Goal: Information Seeking & Learning: Learn about a topic

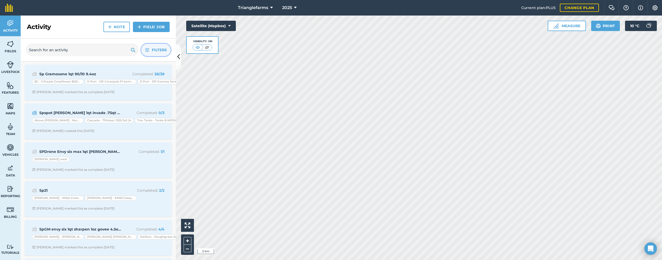
click at [152, 50] on span "Filters" at bounding box center [159, 50] width 15 height 6
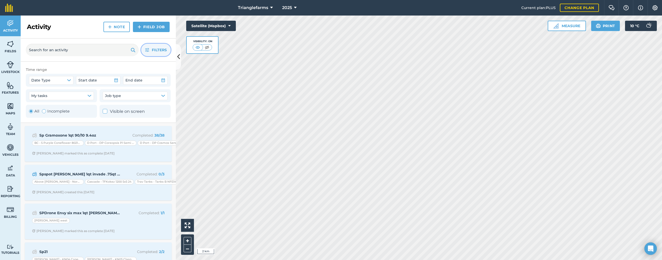
click at [152, 50] on span "Filters" at bounding box center [159, 50] width 15 height 6
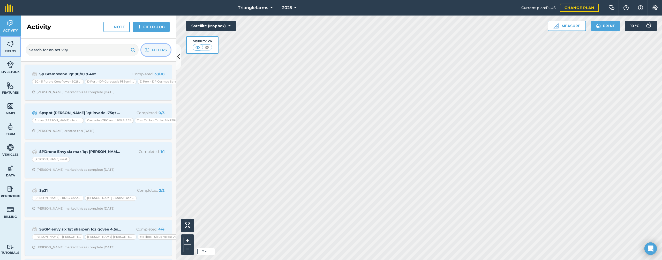
click at [2, 51] on span "Fields" at bounding box center [10, 51] width 21 height 4
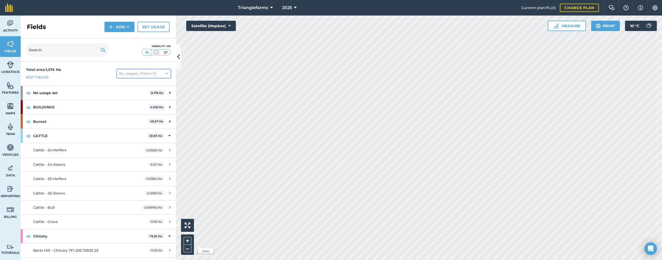
click at [145, 72] on button "By usages, Filters (1)" at bounding box center [144, 73] width 54 height 8
click at [130, 139] on label "Show archived fields" at bounding box center [143, 138] width 49 height 5
click at [123, 139] on input "Show archived fields" at bounding box center [120, 137] width 3 height 3
checkbox input "true"
click at [137, 72] on button "By usages, Filters (2)" at bounding box center [144, 73] width 54 height 8
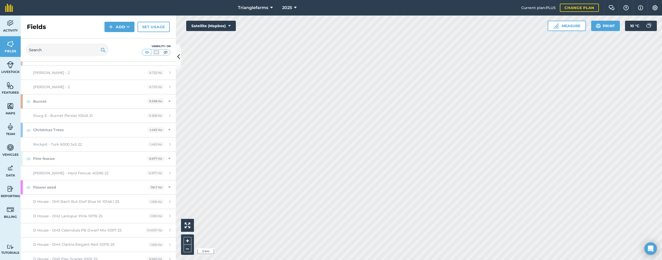
scroll to position [3863, 0]
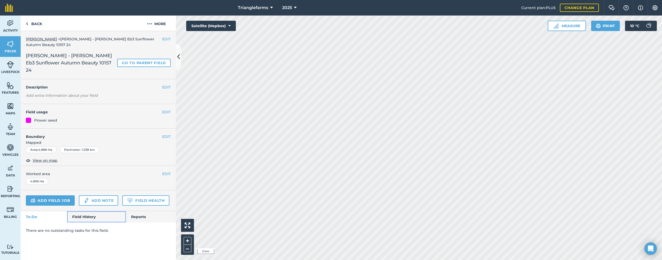
click at [99, 211] on link "Field History" at bounding box center [96, 216] width 59 height 11
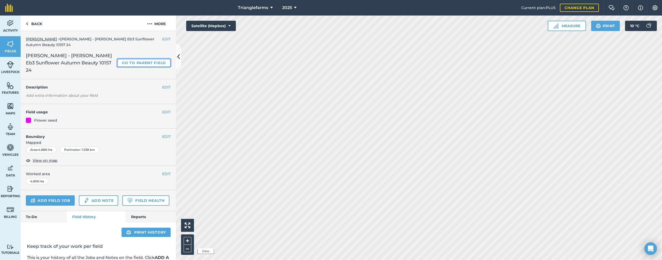
click at [136, 59] on link "Go to parent field" at bounding box center [144, 63] width 54 height 8
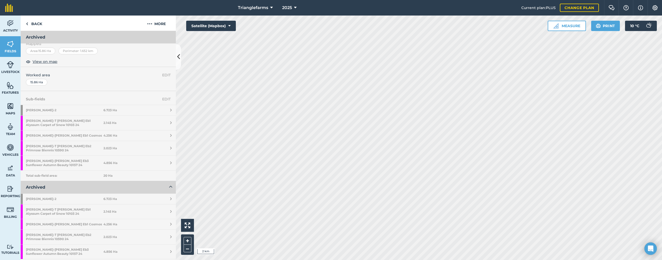
scroll to position [133, 0]
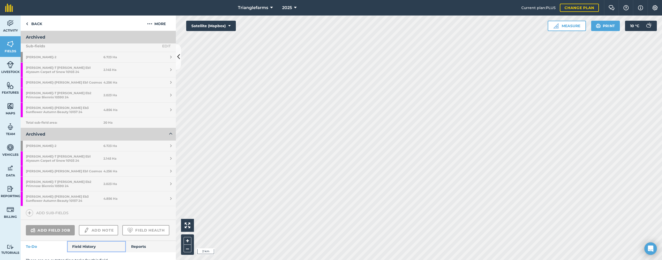
click at [74, 241] on link "Field History" at bounding box center [96, 246] width 59 height 11
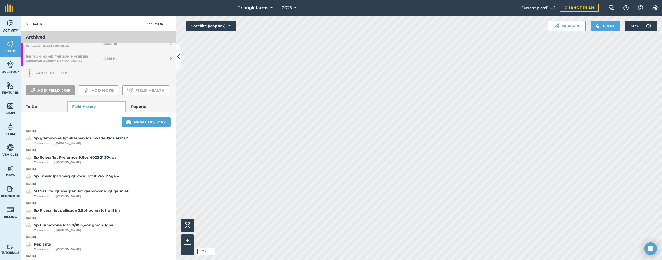
scroll to position [324, 0]
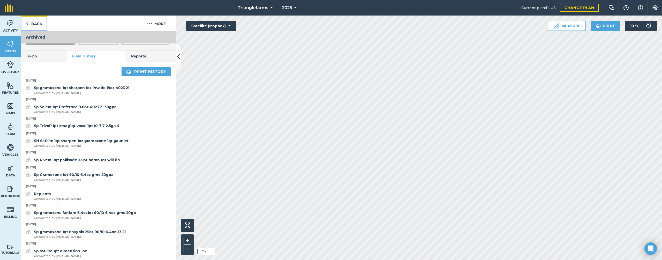
click at [36, 19] on link "Back" at bounding box center [34, 23] width 27 height 15
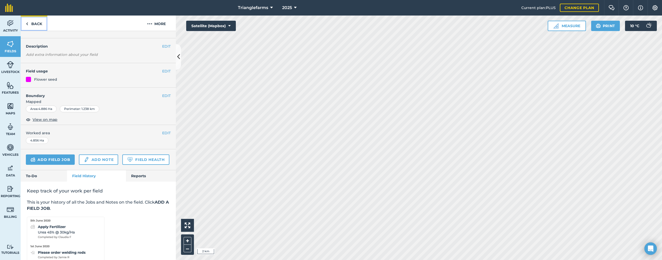
scroll to position [55, 0]
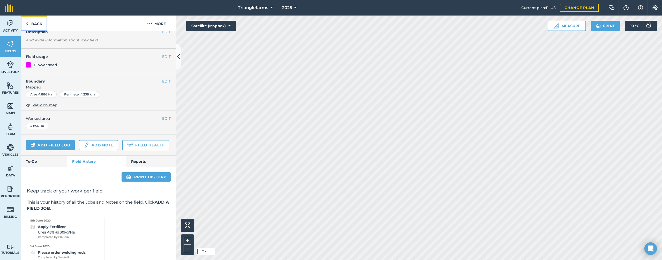
click at [36, 19] on link "Back" at bounding box center [34, 23] width 27 height 15
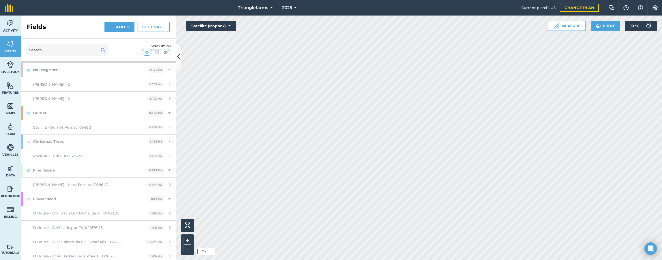
scroll to position [3898, 0]
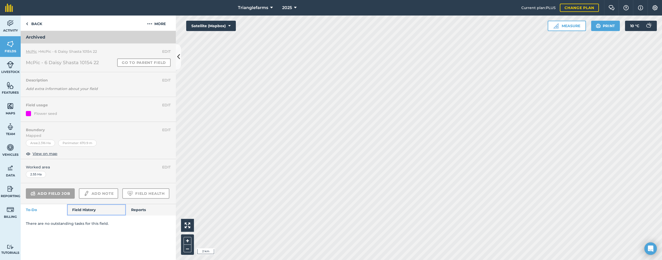
click at [95, 204] on link "Field History" at bounding box center [96, 209] width 59 height 11
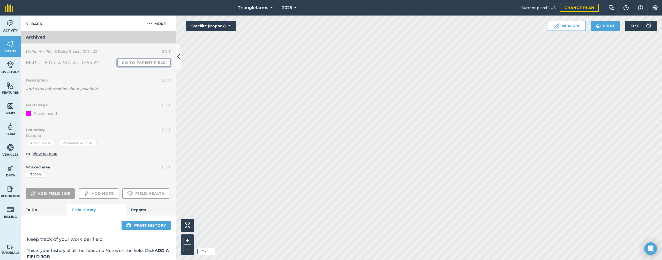
click at [137, 62] on link "Go to parent field" at bounding box center [144, 62] width 54 height 8
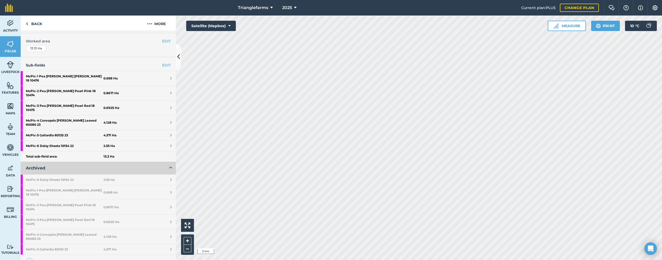
scroll to position [130, 0]
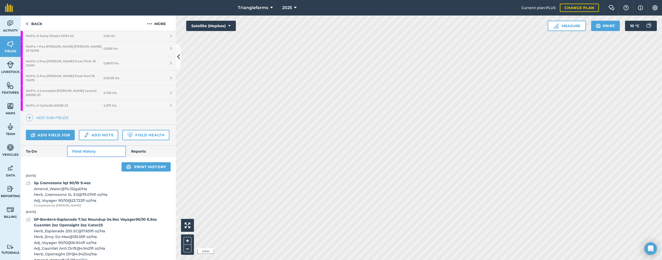
scroll to position [247, 0]
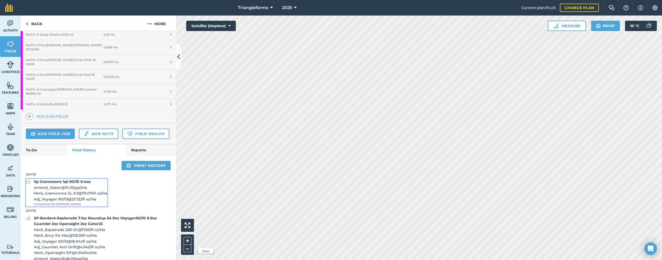
click at [74, 179] on strong "Sp Gramoxone 1qt 90/10 9.4oz" at bounding box center [62, 181] width 57 height 5
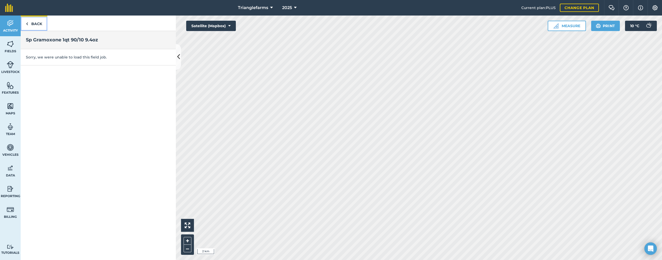
click at [28, 25] on img at bounding box center [27, 24] width 2 height 6
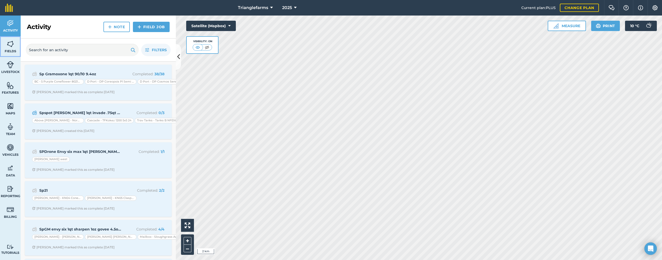
click at [9, 43] on img at bounding box center [10, 44] width 7 height 8
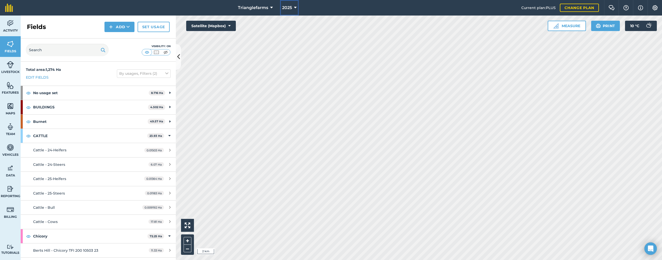
click at [289, 9] on span "2025" at bounding box center [287, 8] width 10 height 6
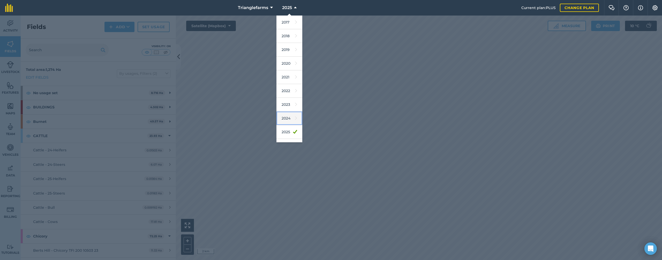
click at [287, 121] on link "2024" at bounding box center [289, 118] width 26 height 14
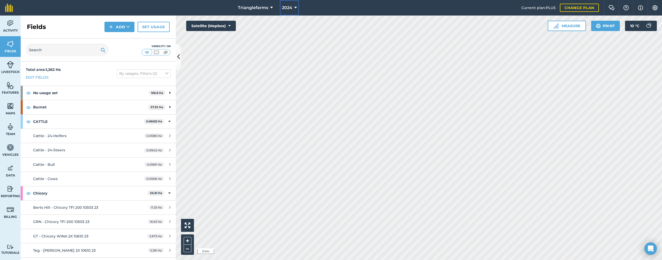
click at [294, 8] on icon at bounding box center [295, 8] width 3 height 6
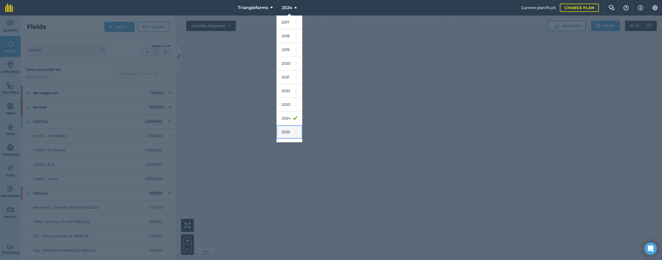
click at [289, 132] on link "2025" at bounding box center [289, 132] width 26 height 14
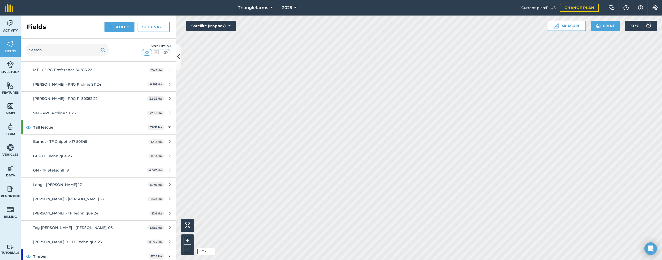
scroll to position [3672, 0]
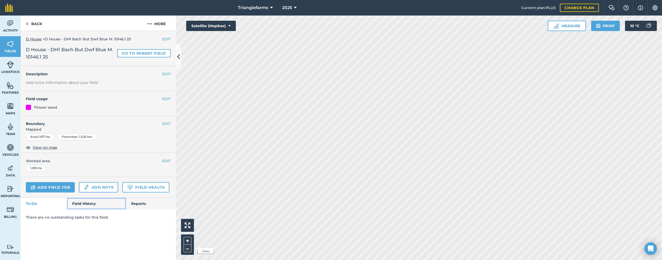
click at [86, 207] on link "Field History" at bounding box center [96, 203] width 59 height 11
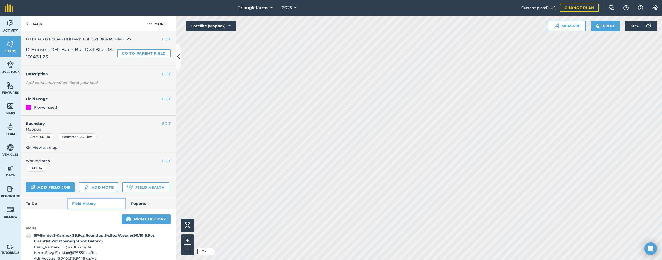
scroll to position [1, 0]
click at [75, 238] on div "SP-Border3-Karmex 38.9oz Roundup 54.9oz Voyager90/10 6.9oz Guantlet 2oz Opensig…" at bounding box center [102, 260] width 137 height 57
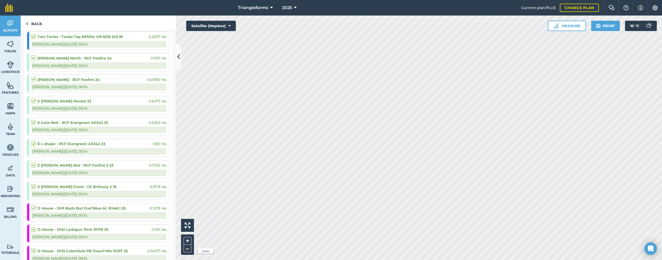
scroll to position [450, 0]
click at [35, 23] on link "Back" at bounding box center [34, 23] width 27 height 15
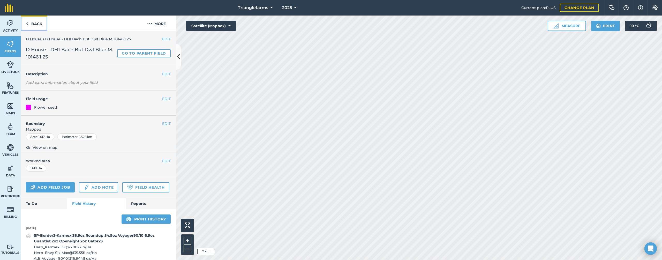
click at [37, 25] on link "Back" at bounding box center [34, 23] width 27 height 15
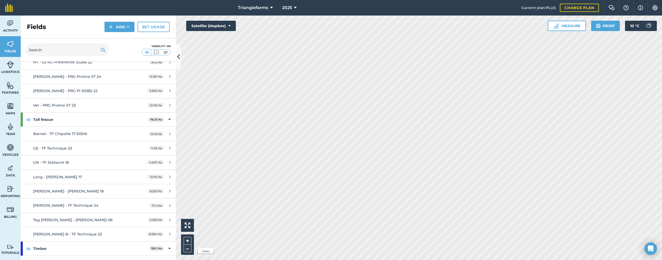
scroll to position [3784, 0]
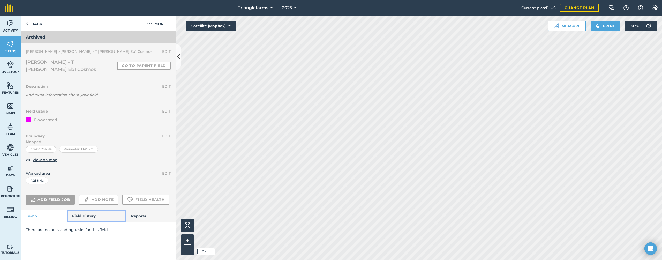
click at [100, 212] on link "Field History" at bounding box center [96, 215] width 59 height 11
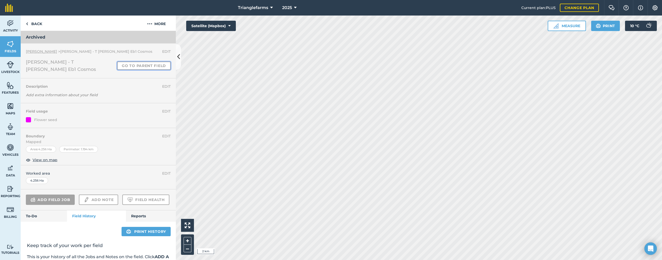
click at [126, 62] on link "Go to parent field" at bounding box center [144, 66] width 54 height 8
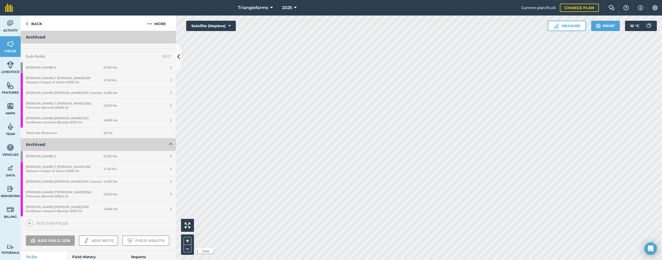
scroll to position [133, 0]
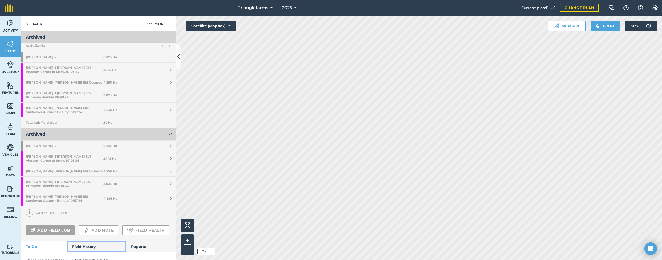
click at [93, 241] on link "Field History" at bounding box center [96, 246] width 59 height 11
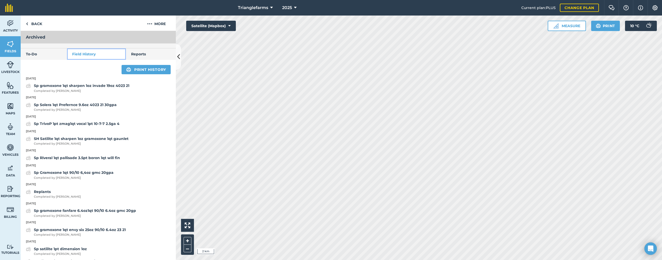
scroll to position [325, 0]
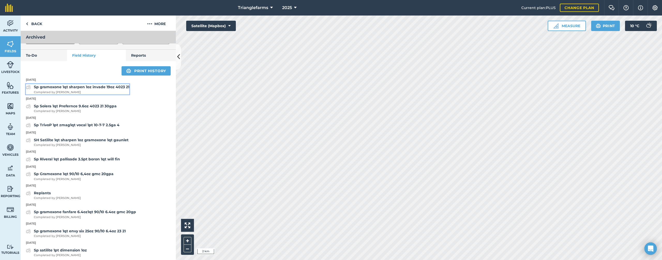
click at [59, 85] on strong "Sp gramoxone 1qt sharpen 1oz invade 19oz 4023 21" at bounding box center [81, 87] width 95 height 5
